Goal: Ask a question: Seek information or help from site administrators or community

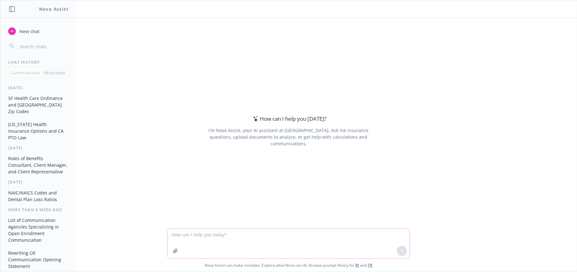
click at [293, 235] on textarea at bounding box center [288, 244] width 241 height 30
click at [206, 236] on textarea "Hi Nova, compare contracts" at bounding box center [288, 244] width 241 height 30
click at [273, 232] on textarea "Hi [PERSON_NAME], compare these two contracts" at bounding box center [288, 244] width 241 height 30
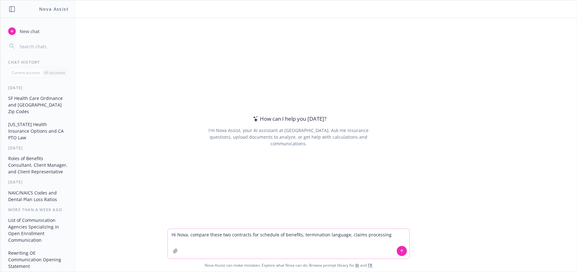
type textarea "Hi Nova, compare these two contracts for schedule of benefits, termination lang…"
drag, startPoint x: 386, startPoint y: 234, endPoint x: 99, endPoint y: 236, distance: 287.2
click at [99, 236] on div "Hi Nova, compare these two contracts for schedule of benefits, termination lang…" at bounding box center [288, 250] width 576 height 43
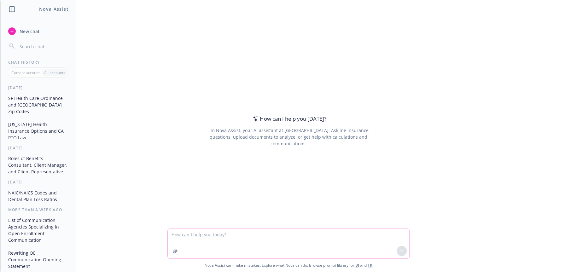
click at [328, 236] on textarea at bounding box center [288, 244] width 241 height 30
type textarea "what is current dental plan renewal trend?"
